Goal: Task Accomplishment & Management: Manage account settings

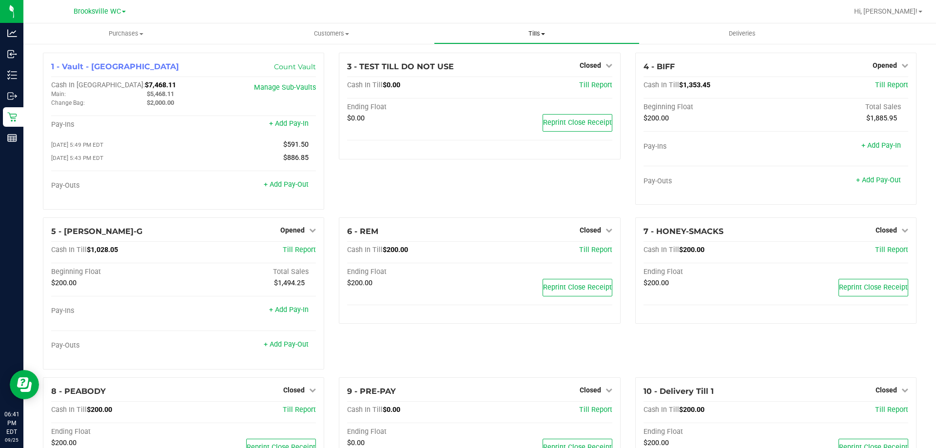
click at [535, 39] on uib-tab-heading "Tills Manage tills Reconcile e-payments" at bounding box center [536, 34] width 204 height 20
click at [525, 59] on li "Manage tills" at bounding box center [536, 59] width 205 height 12
click at [576, 15] on div at bounding box center [511, 11] width 673 height 19
click at [274, 87] on link "Manage Sub-Vaults" at bounding box center [285, 87] width 62 height 8
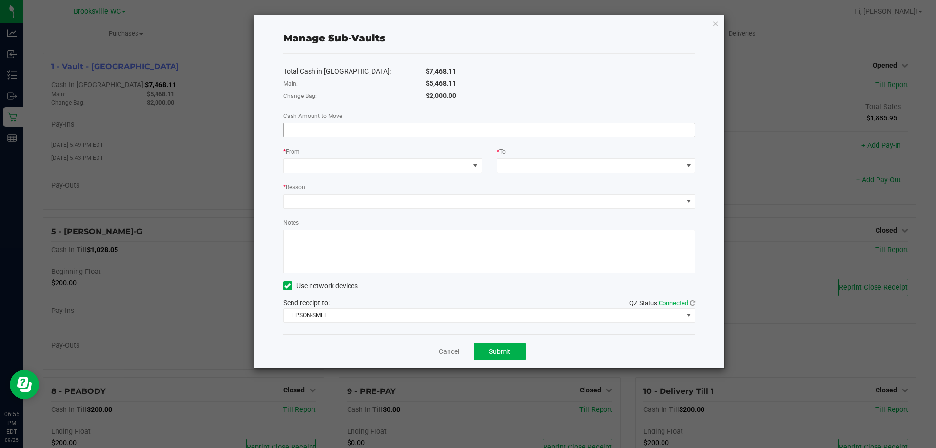
click at [478, 133] on input at bounding box center [489, 130] width 411 height 14
type input "$1,100.00"
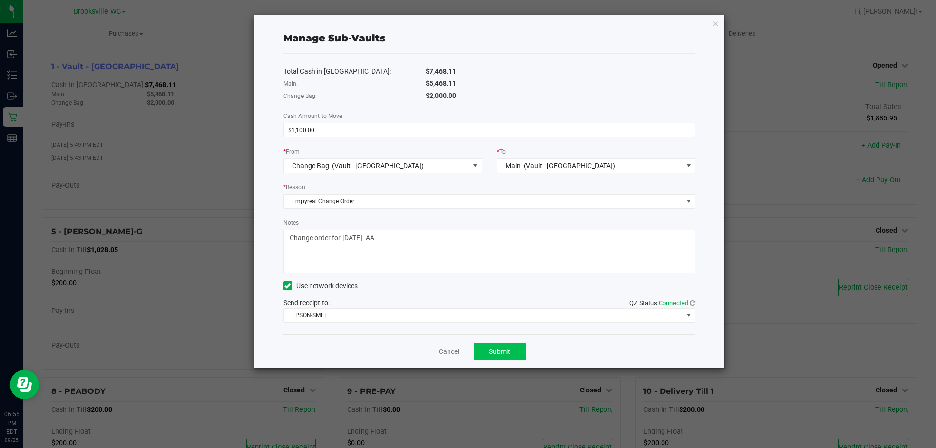
type textarea "Change order for [DATE] -AA"
click at [491, 348] on span "Submit" at bounding box center [499, 352] width 21 height 8
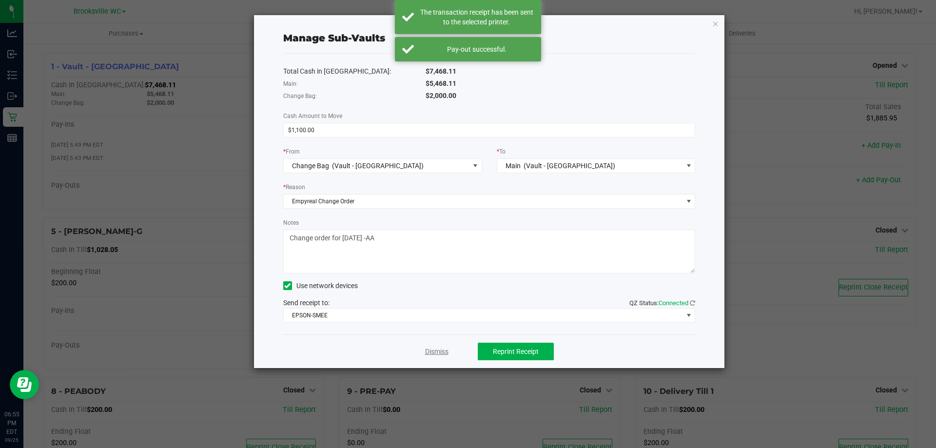
click at [436, 352] on link "Dismiss" at bounding box center [436, 352] width 23 height 10
